Goal: Task Accomplishment & Management: Manage account settings

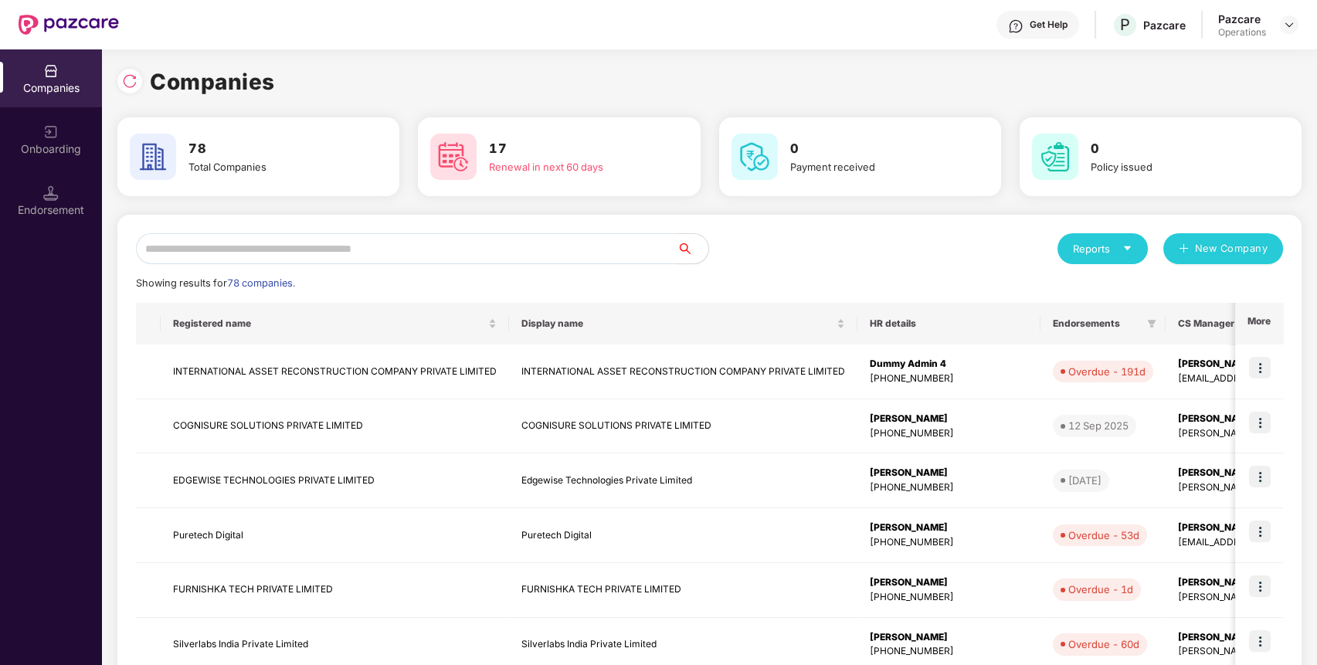
click at [545, 235] on input "text" at bounding box center [406, 248] width 541 height 31
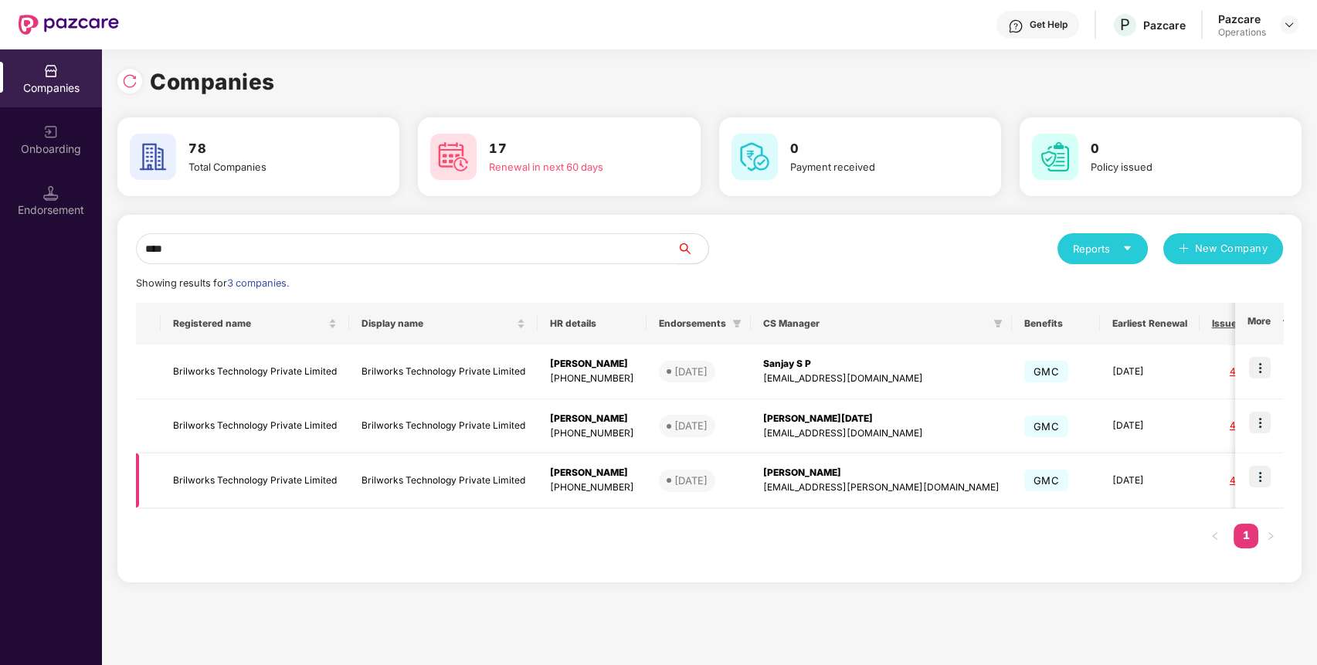
type input "****"
click at [1260, 479] on img at bounding box center [1260, 477] width 22 height 22
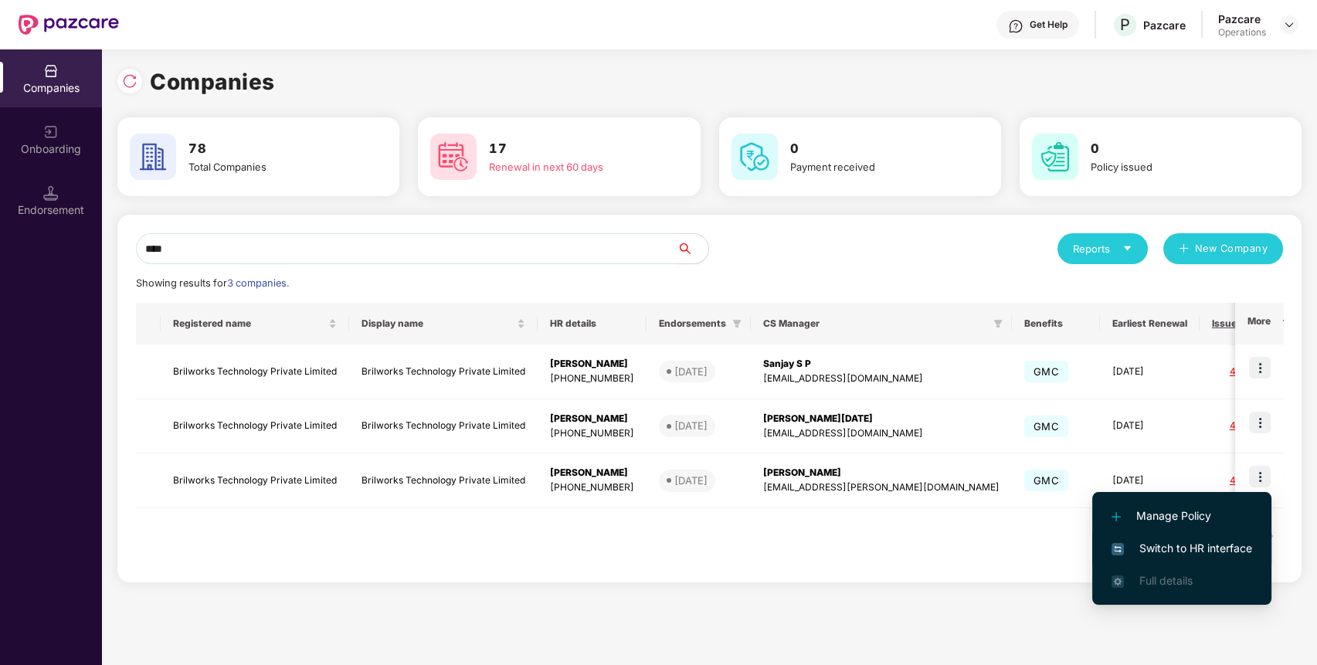
click at [1228, 540] on span "Switch to HR interface" at bounding box center [1181, 548] width 141 height 17
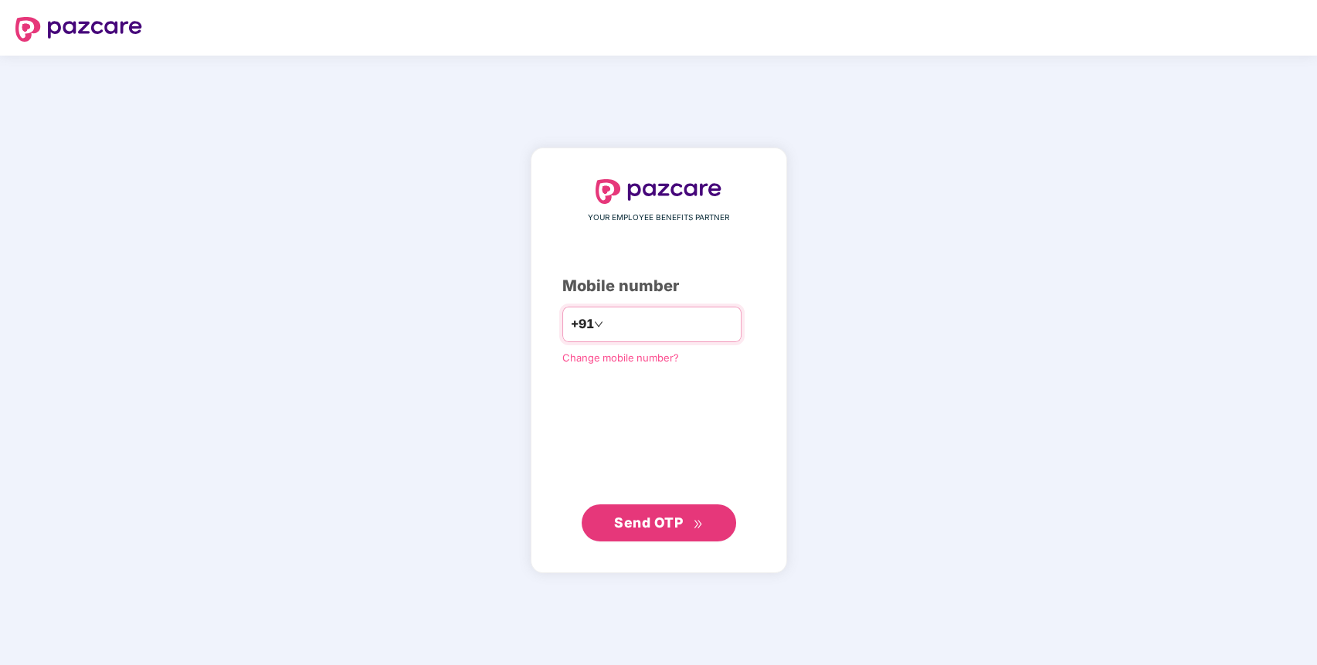
type input "**********"
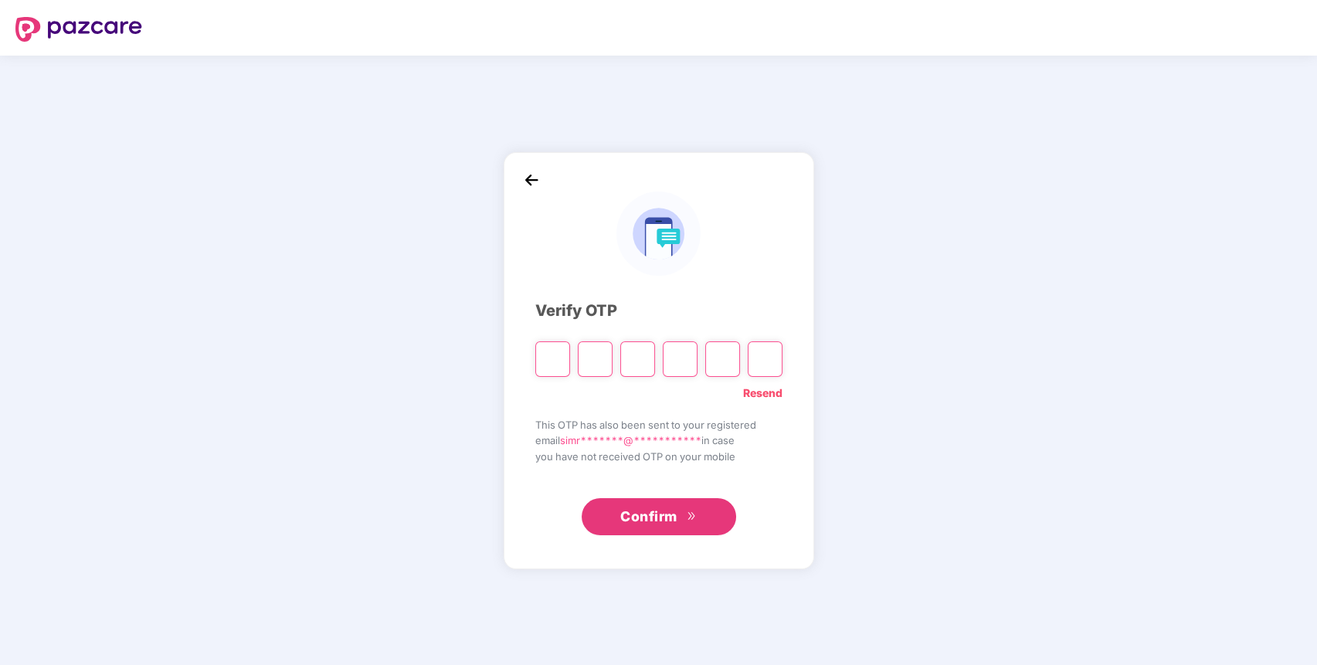
type input "*"
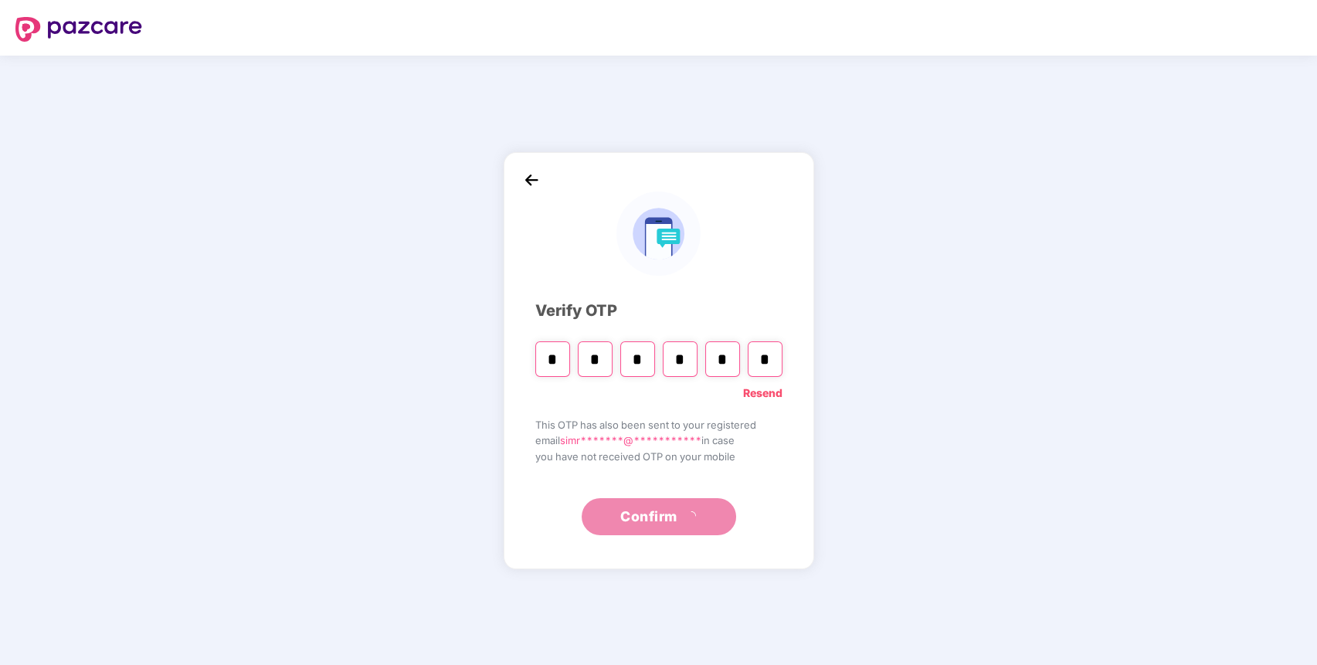
type input "*"
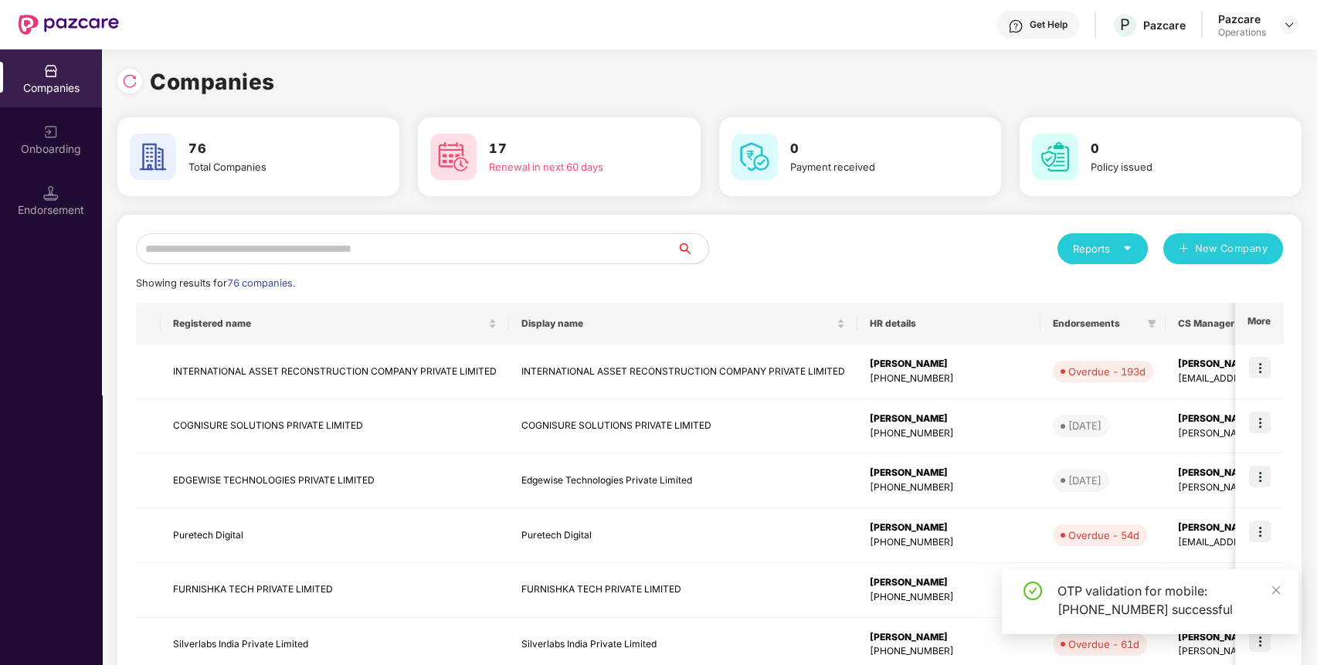
click at [581, 244] on input "text" at bounding box center [406, 248] width 541 height 31
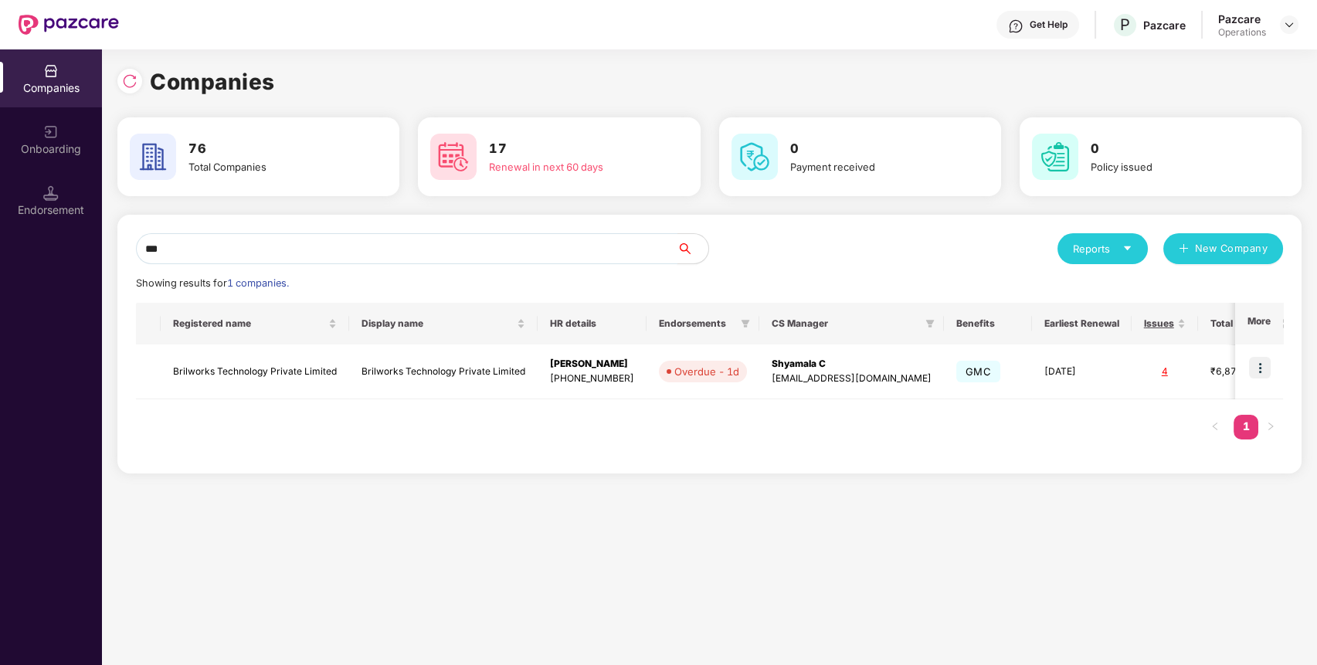
type input "****"
drag, startPoint x: 432, startPoint y: 262, endPoint x: 1, endPoint y: 262, distance: 430.9
click at [1, 262] on div "Companies Onboarding Endorsement Companies 76 Total Companies 17 Renewal in nex…" at bounding box center [658, 356] width 1317 height 615
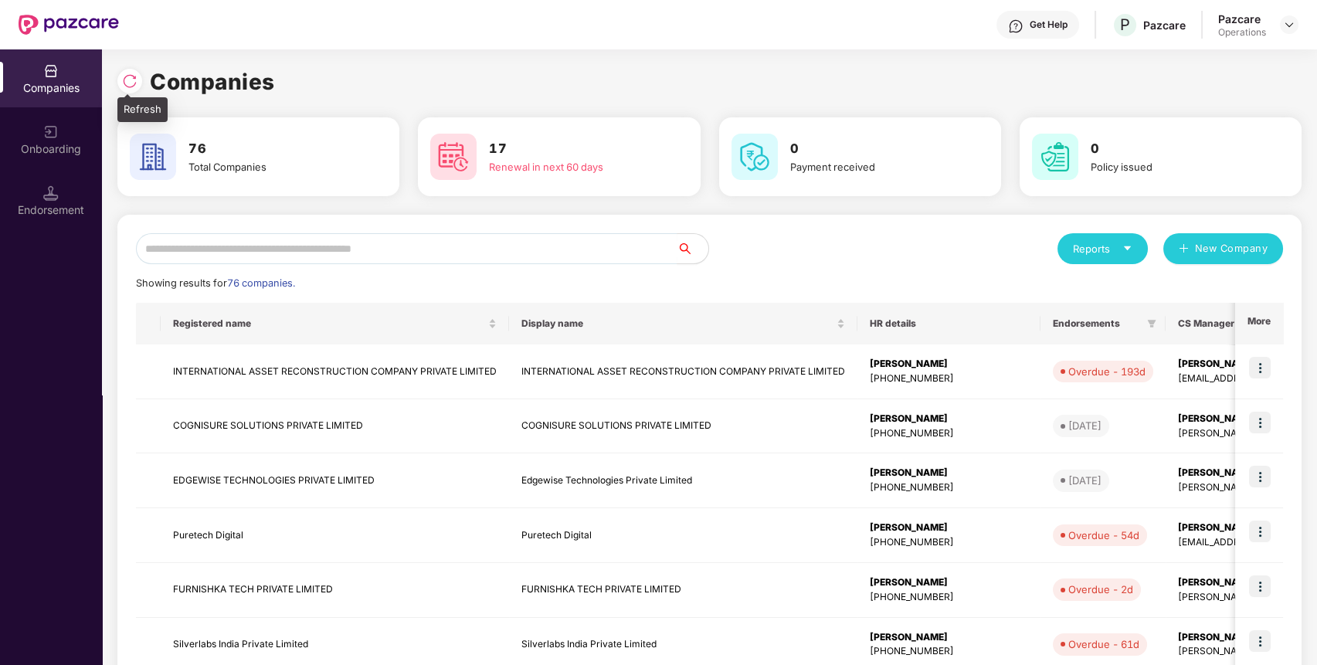
click at [134, 84] on img at bounding box center [129, 80] width 15 height 15
click at [234, 249] on input "text" at bounding box center [406, 248] width 541 height 31
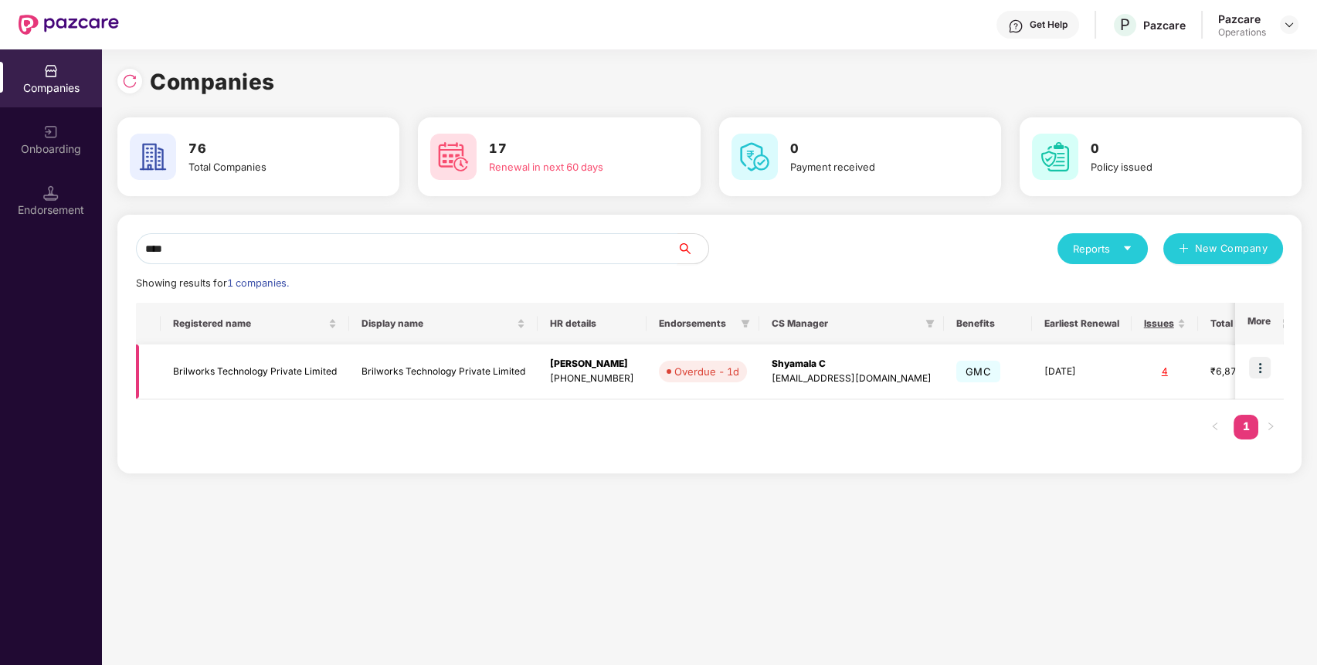
type input "****"
click at [1266, 368] on img at bounding box center [1260, 368] width 22 height 22
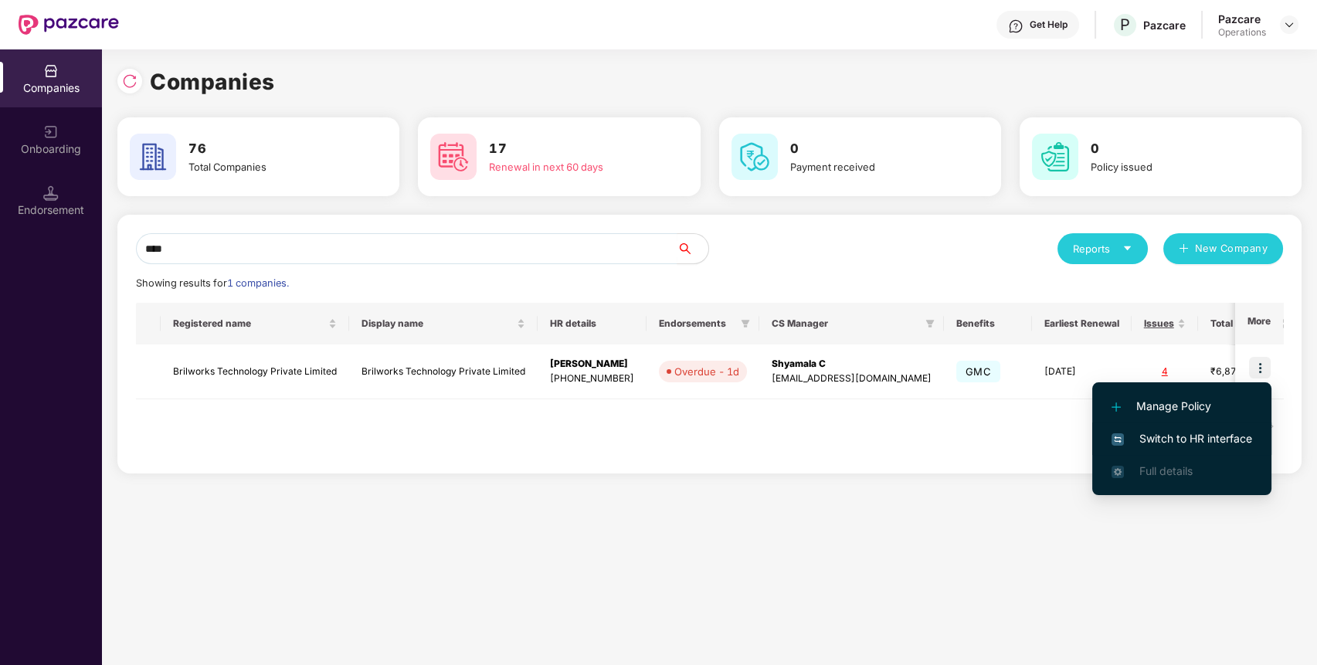
click at [1230, 435] on span "Switch to HR interface" at bounding box center [1181, 438] width 141 height 17
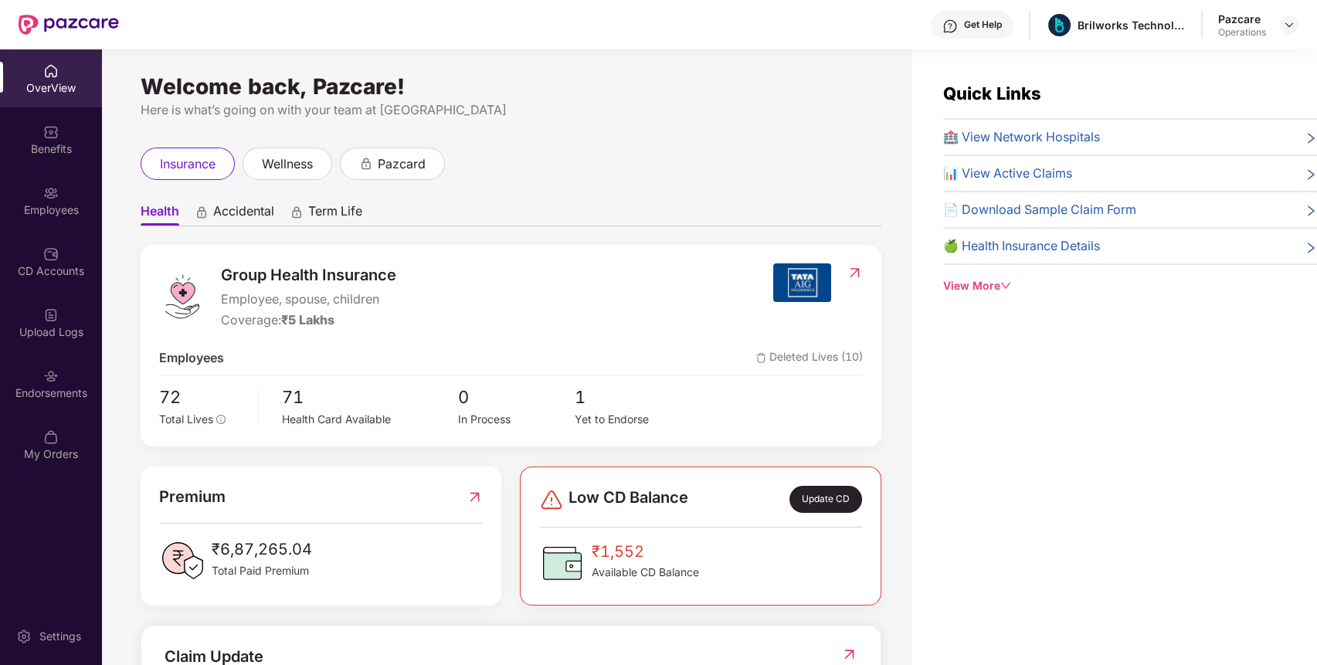
click at [58, 386] on div "Endorsements" at bounding box center [51, 392] width 102 height 15
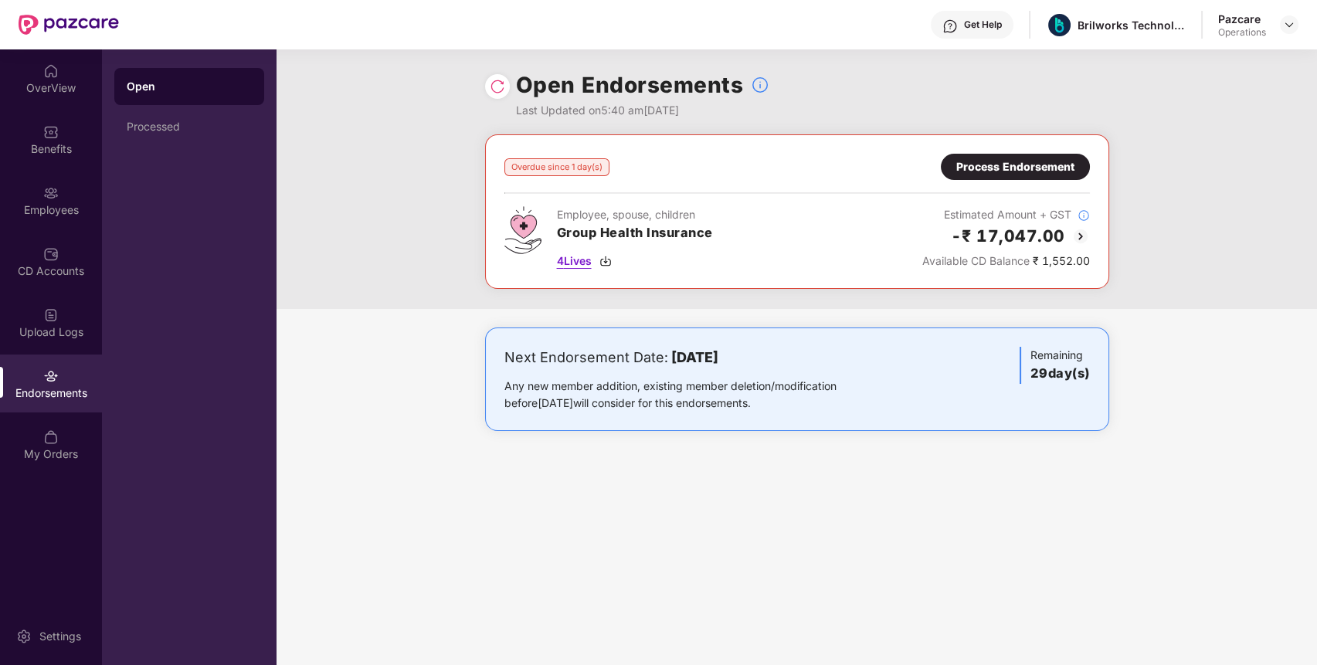
click at [582, 256] on span "4 Lives" at bounding box center [574, 261] width 35 height 17
click at [68, 151] on div "Benefits" at bounding box center [51, 148] width 102 height 15
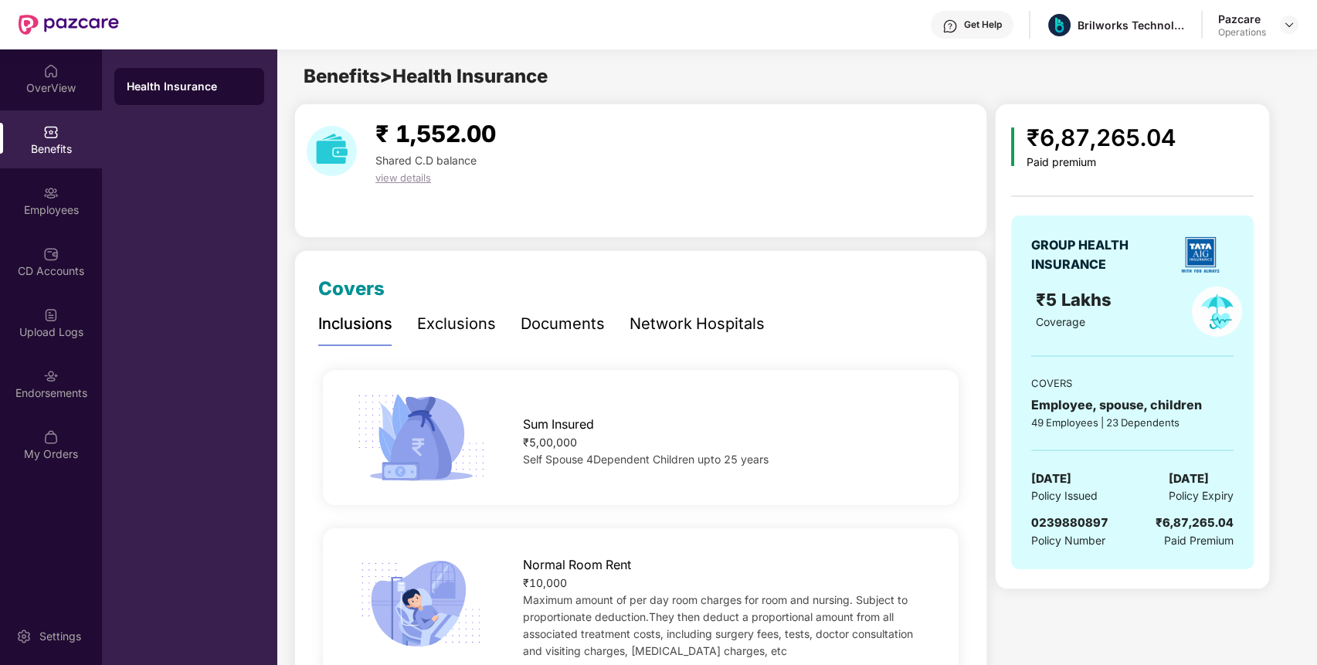
click at [1069, 525] on span "0239880897" at bounding box center [1069, 522] width 77 height 15
copy span "0239880897"
click at [1069, 525] on span "0239880897" at bounding box center [1069, 522] width 77 height 15
